Goal: Information Seeking & Learning: Check status

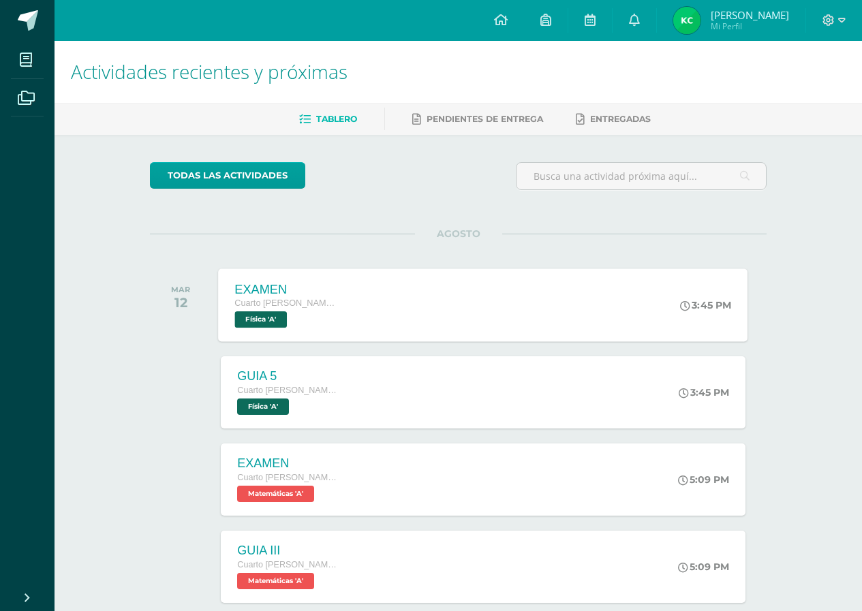
click at [277, 322] on span "Física 'A'" at bounding box center [261, 319] width 52 height 16
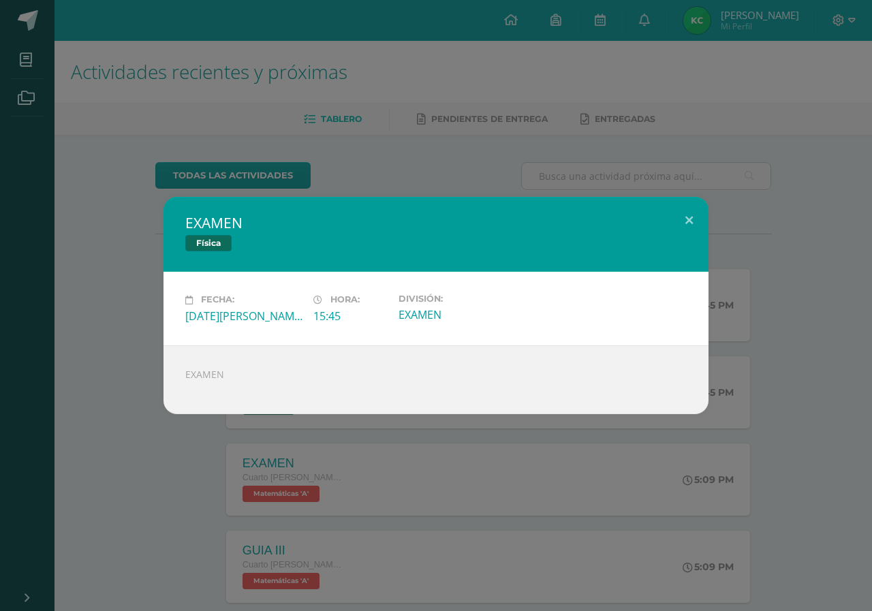
click at [202, 500] on div "EXAMEN Física Fecha: [DATE][PERSON_NAME] Hora: 15:45 División: EXAMEN" at bounding box center [436, 305] width 872 height 611
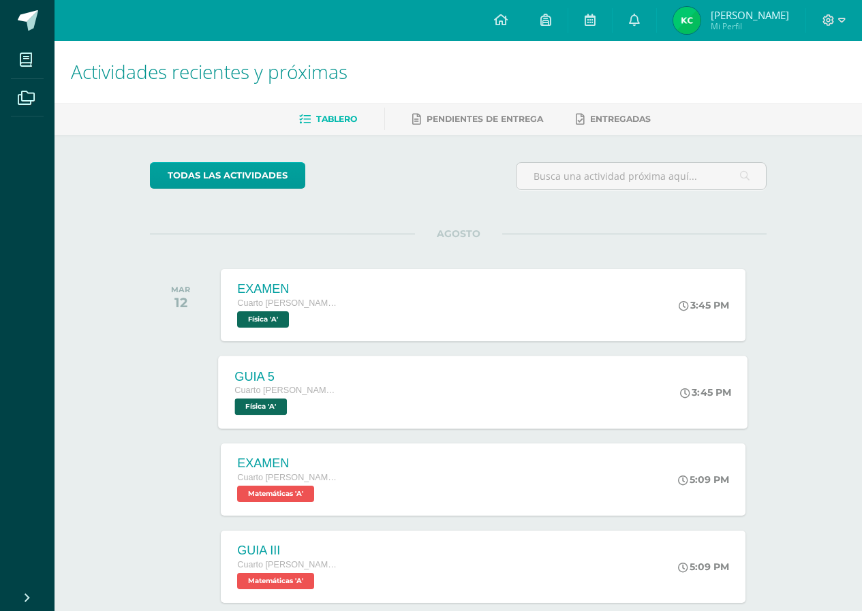
click at [317, 394] on span "Cuarto [PERSON_NAME]. CCLL en Computación" at bounding box center [287, 391] width 104 height 10
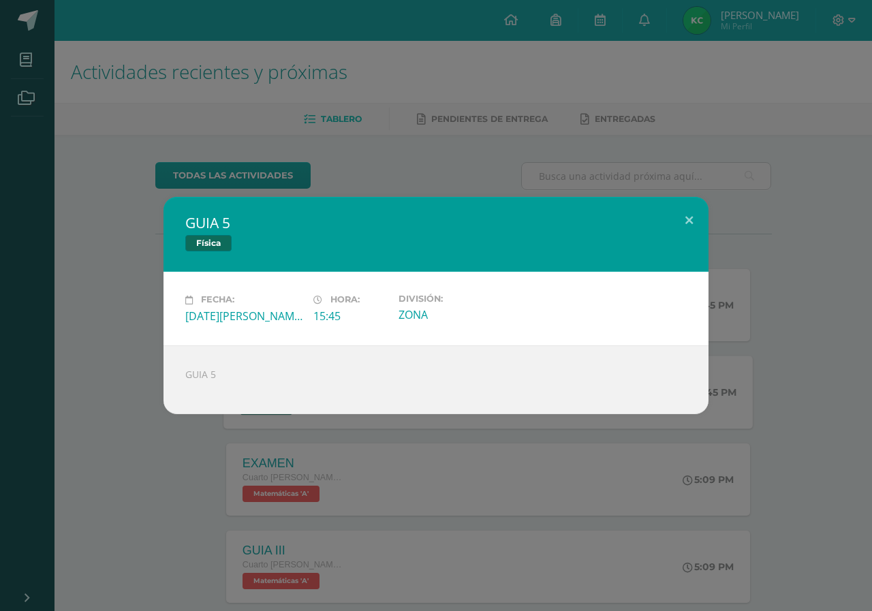
click at [69, 470] on div "GUIA 5 Física Fecha: [DATE][PERSON_NAME] Hora: 15:45 División: ZONA" at bounding box center [436, 305] width 872 height 611
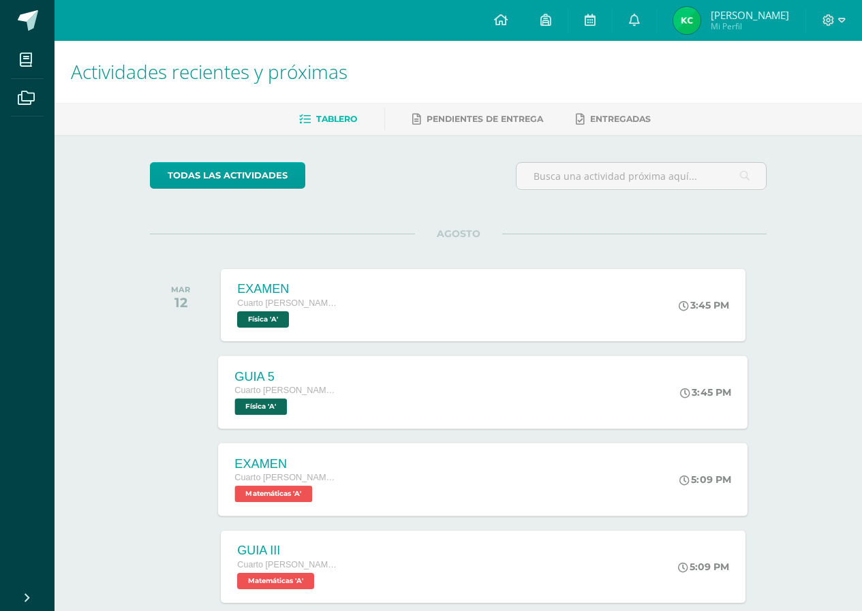
click at [290, 502] on span "Matemáticas 'A'" at bounding box center [274, 494] width 78 height 16
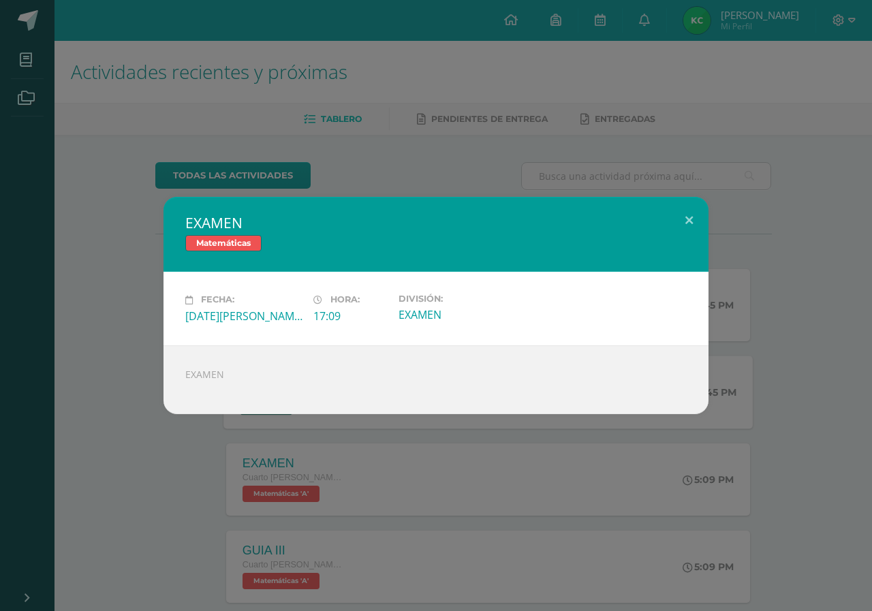
click at [225, 536] on div "EXAMEN Matemáticas Fecha: [DATE][PERSON_NAME] Hora: 17:09 División: EXAMEN" at bounding box center [436, 305] width 872 height 611
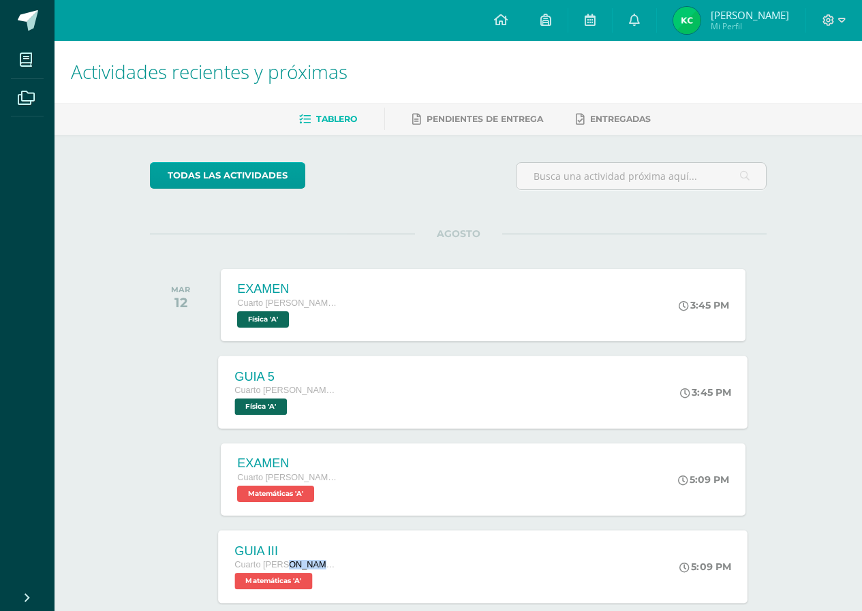
click at [285, 569] on div "Cuarto [PERSON_NAME]. CCLL en Computación" at bounding box center [287, 565] width 104 height 15
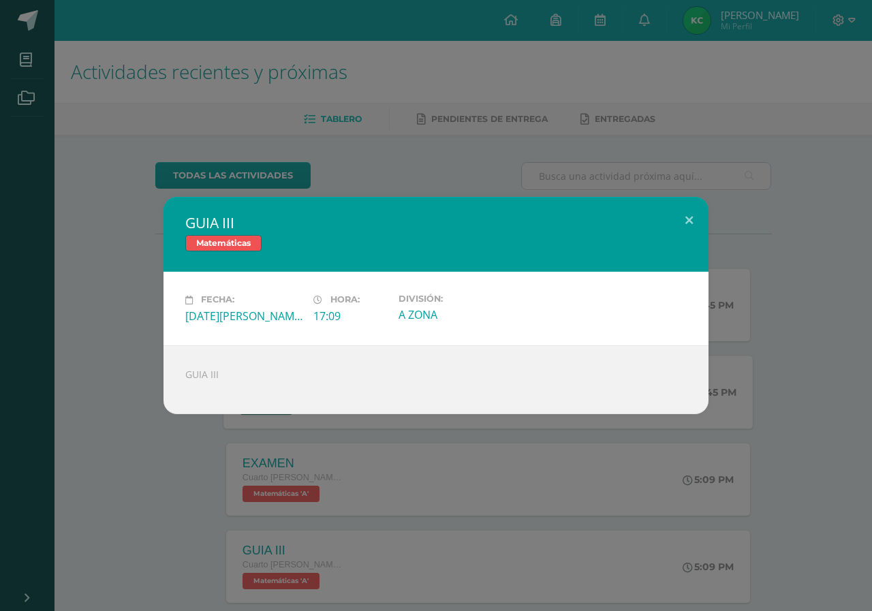
click at [186, 505] on div "GUIA III Matemáticas Fecha: [DATE][PERSON_NAME] Hora: 17:09 División: A ZONA" at bounding box center [436, 305] width 872 height 611
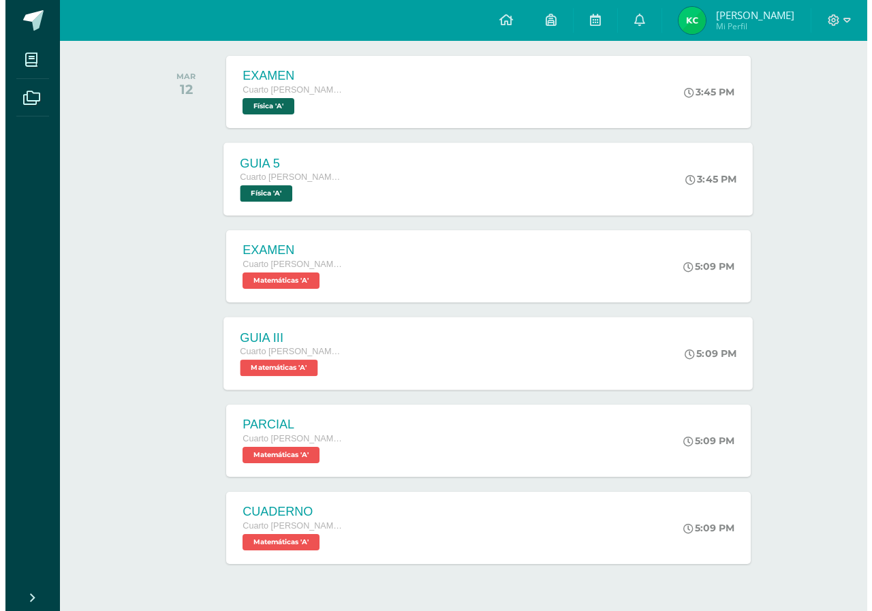
scroll to position [184, 0]
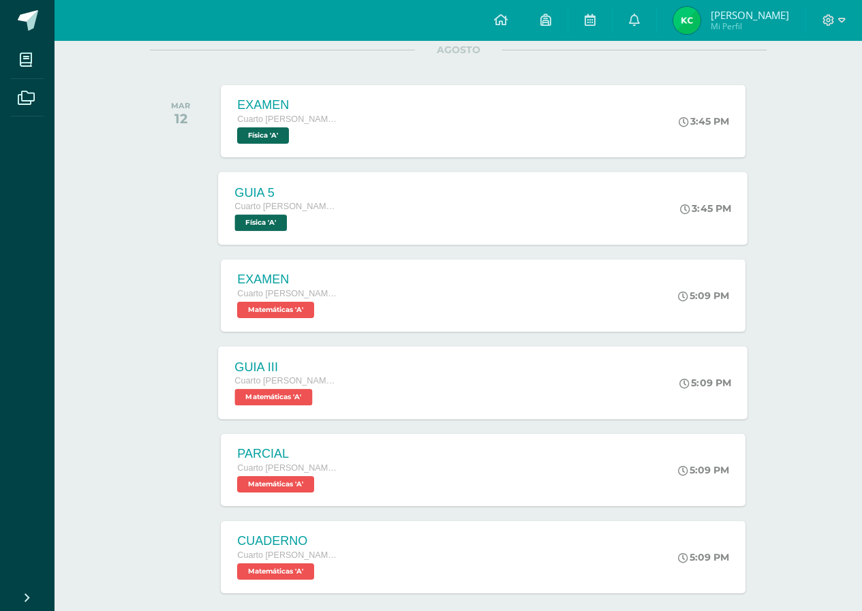
click at [287, 386] on div "Cuarto [PERSON_NAME]. CCLL en Computación" at bounding box center [287, 381] width 104 height 15
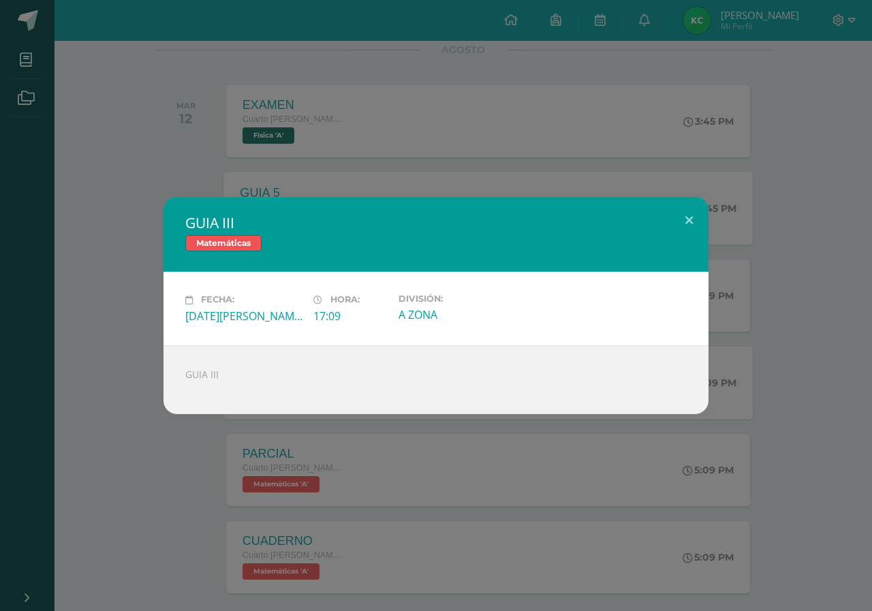
click at [203, 477] on div "GUIA III Matemáticas Fecha: [DATE][PERSON_NAME] Hora: 17:09 División: A ZONA" at bounding box center [436, 305] width 872 height 611
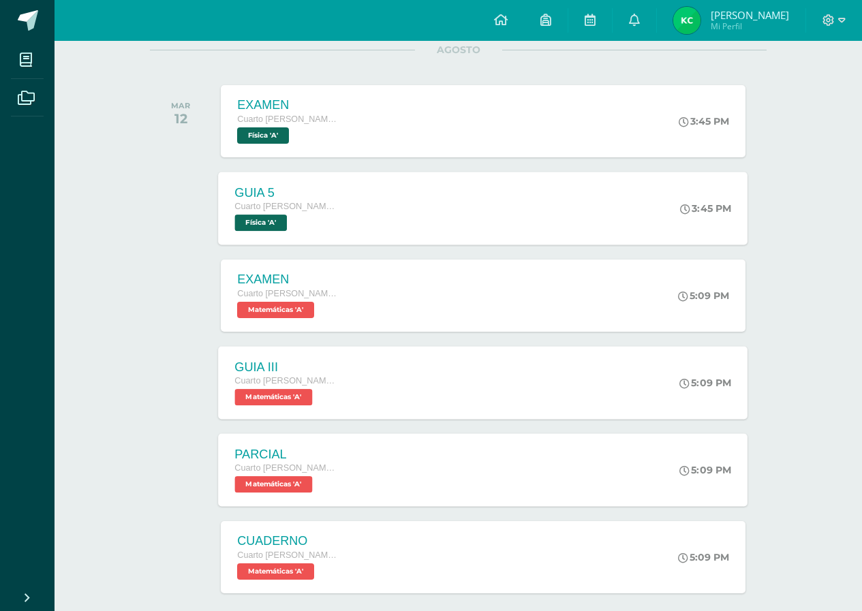
click at [258, 482] on span "Matemáticas 'A'" at bounding box center [274, 484] width 78 height 16
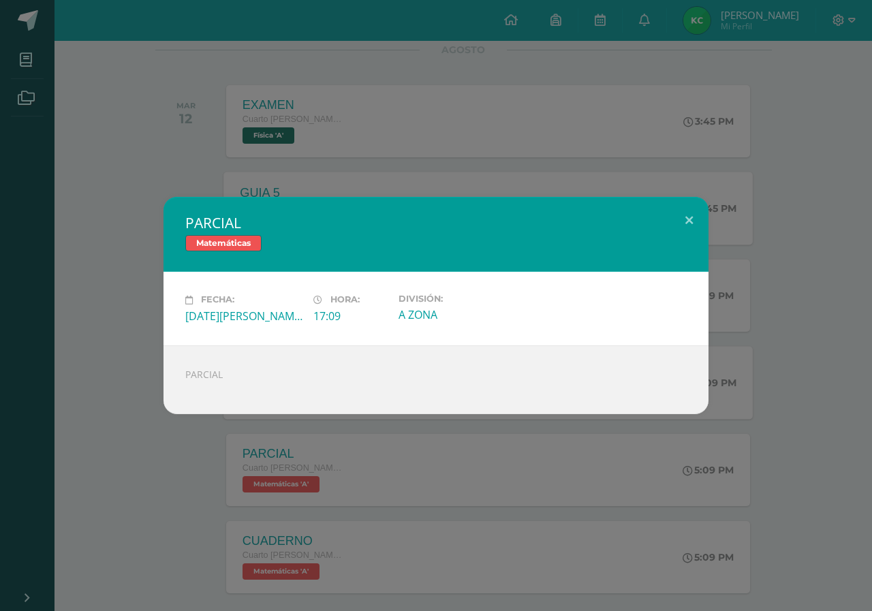
click at [229, 500] on div "PARCIAL Matemáticas Fecha: [DATE][PERSON_NAME] Hora: 17:09 División: A ZONA" at bounding box center [436, 305] width 872 height 611
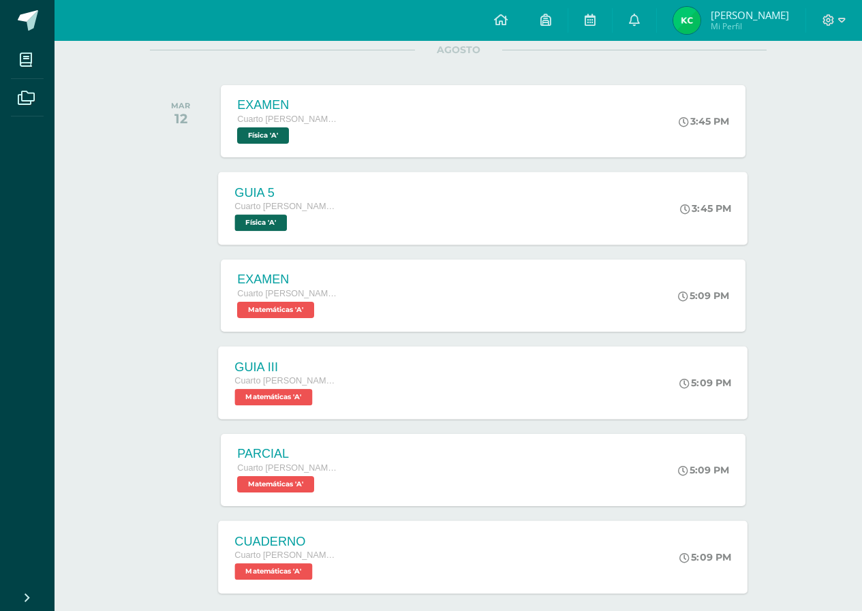
click at [276, 578] on span "Matemáticas 'A'" at bounding box center [274, 571] width 78 height 16
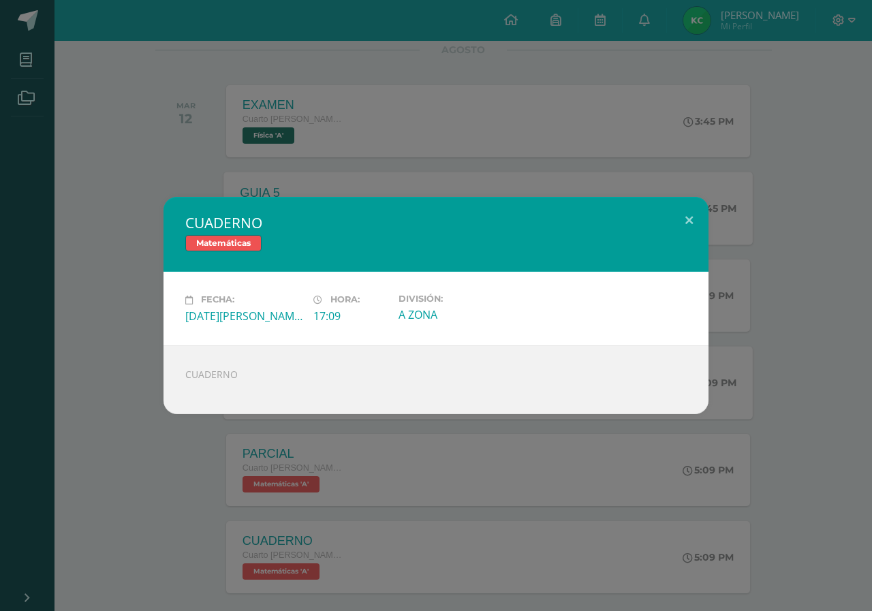
click at [200, 478] on div "CUADERNO Matemáticas Fecha: [DATE][PERSON_NAME] Hora: 17:09 División: A ZONA" at bounding box center [436, 305] width 872 height 611
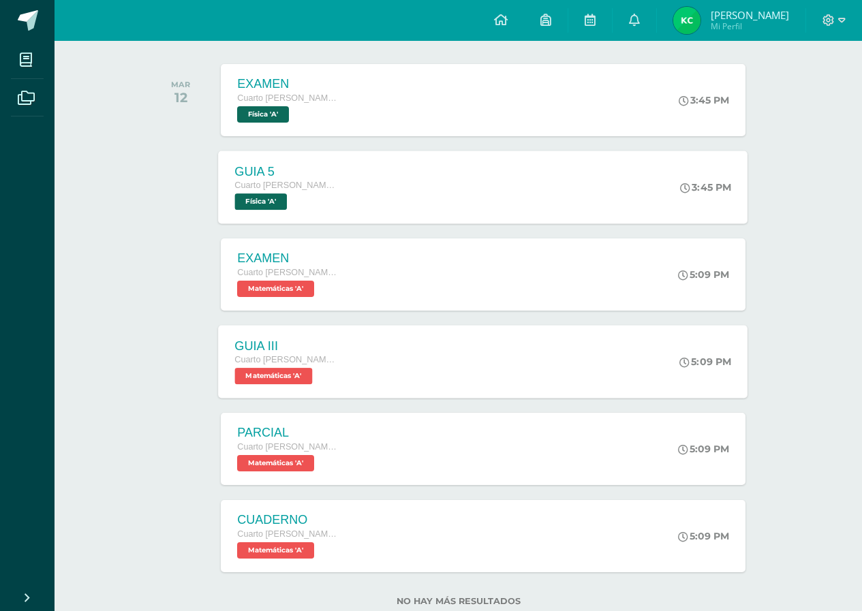
scroll to position [0, 0]
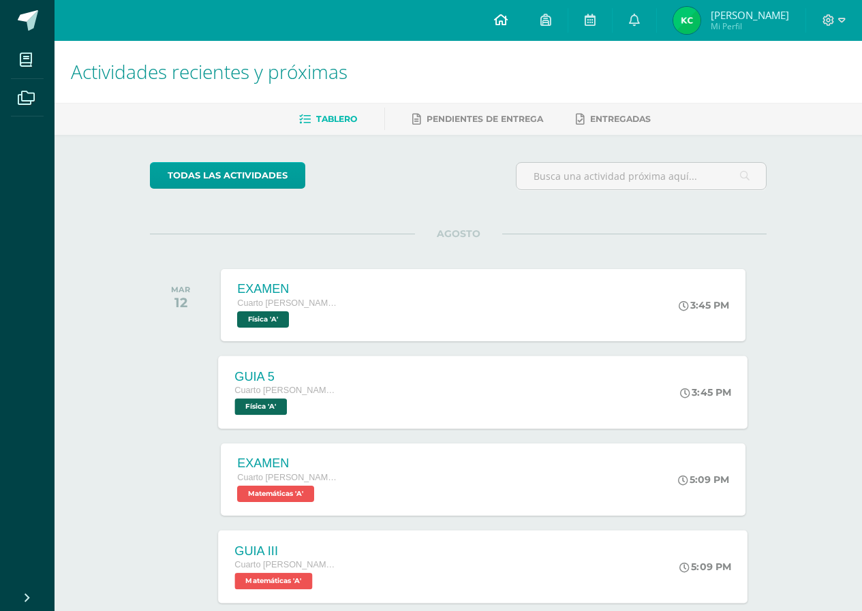
click at [495, 30] on link at bounding box center [500, 20] width 46 height 41
click at [670, 25] on span "Katherine Gabriela Mi Perfil" at bounding box center [730, 20] width 121 height 27
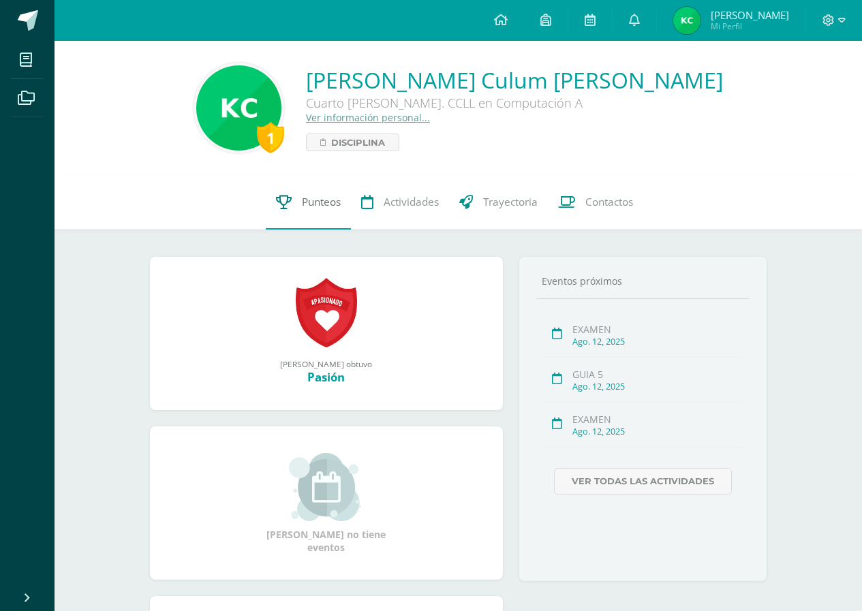
click at [327, 209] on span "Punteos" at bounding box center [321, 202] width 39 height 14
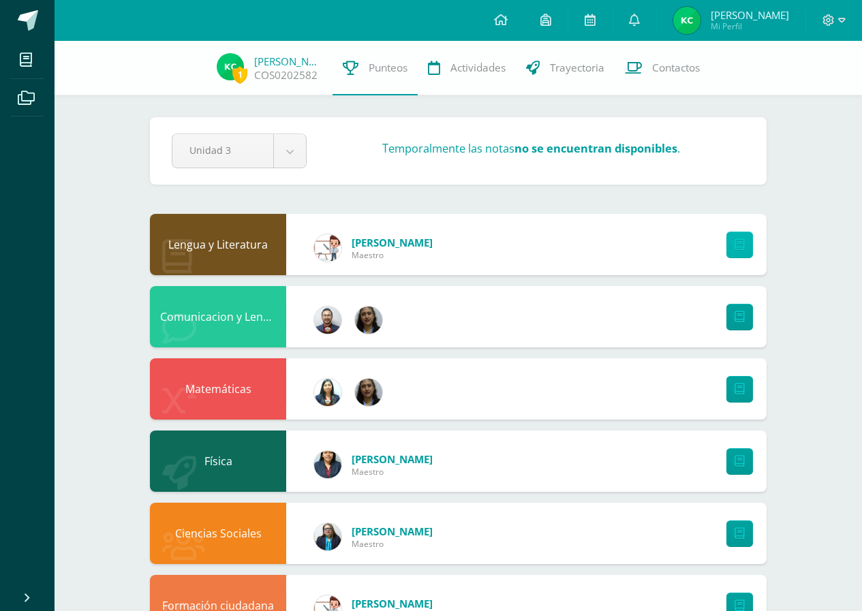
click at [732, 251] on link at bounding box center [739, 245] width 27 height 27
